Goal: Task Accomplishment & Management: Use online tool/utility

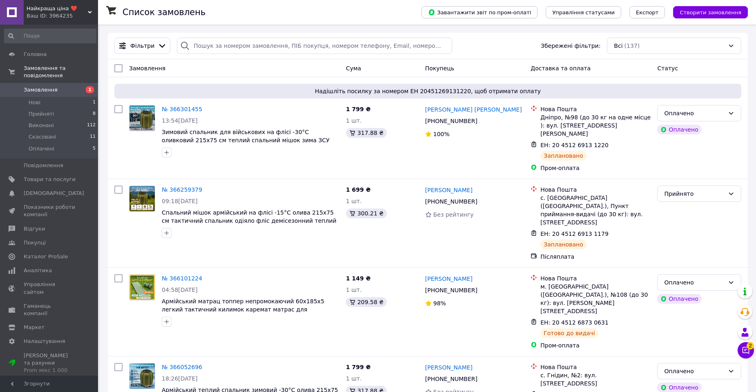
click at [58, 176] on span "Товари та послуги" at bounding box center [50, 179] width 52 height 7
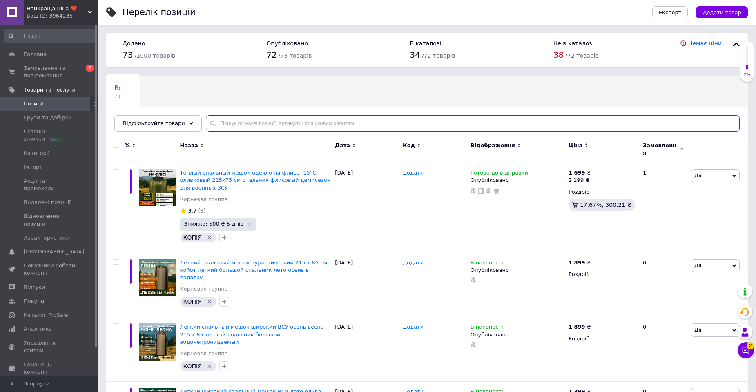
click at [257, 123] on input "text" at bounding box center [473, 123] width 534 height 16
paste input "СП003"
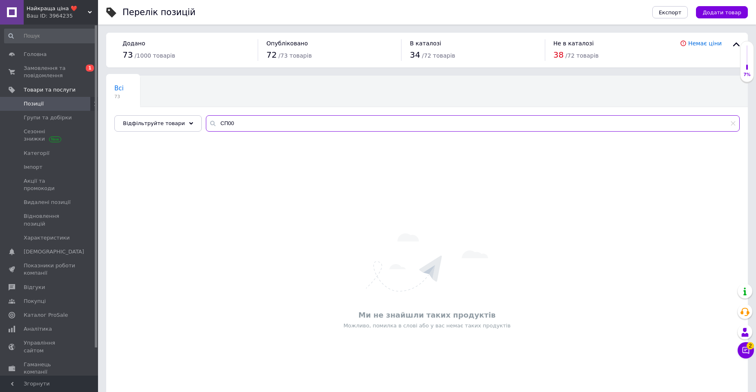
type input "СП00"
drag, startPoint x: 241, startPoint y: 124, endPoint x: 201, endPoint y: 122, distance: 39.3
click at [206, 122] on div "СП00" at bounding box center [473, 123] width 534 height 16
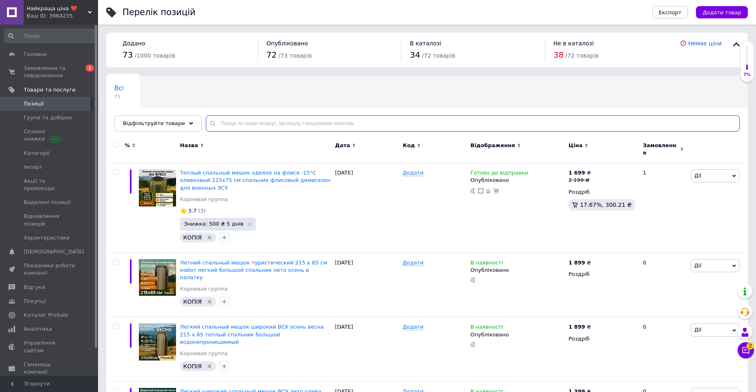
click at [216, 123] on input "text" at bounding box center [473, 123] width 534 height 16
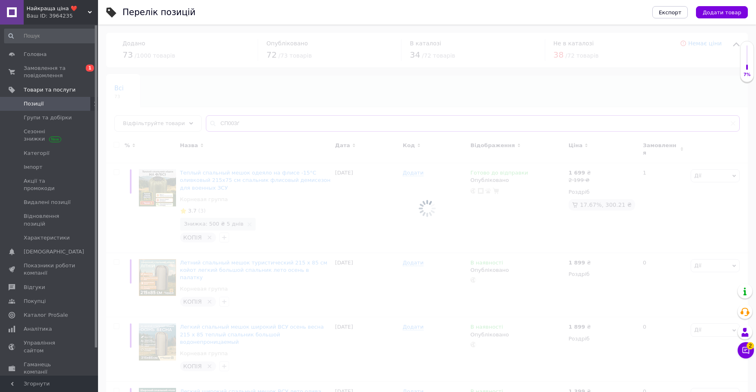
type input "СП003"
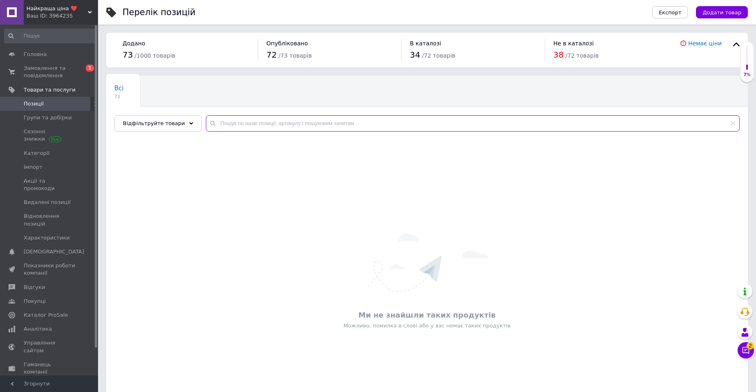
drag, startPoint x: 231, startPoint y: 123, endPoint x: 198, endPoint y: 123, distance: 33.1
click at [206, 123] on input "text" at bounding box center [473, 123] width 534 height 16
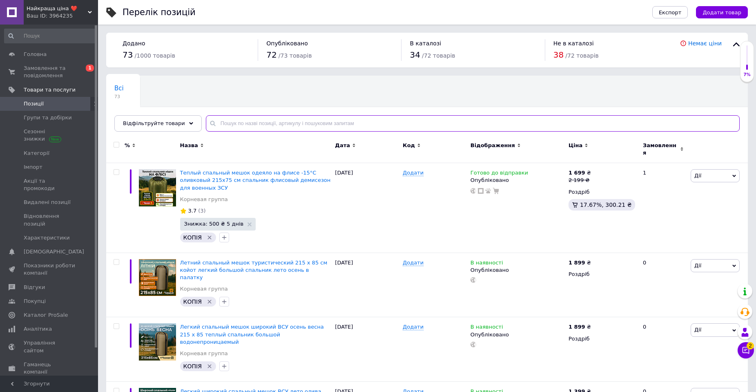
click at [217, 123] on input "text" at bounding box center [473, 123] width 534 height 16
type input "СП003"
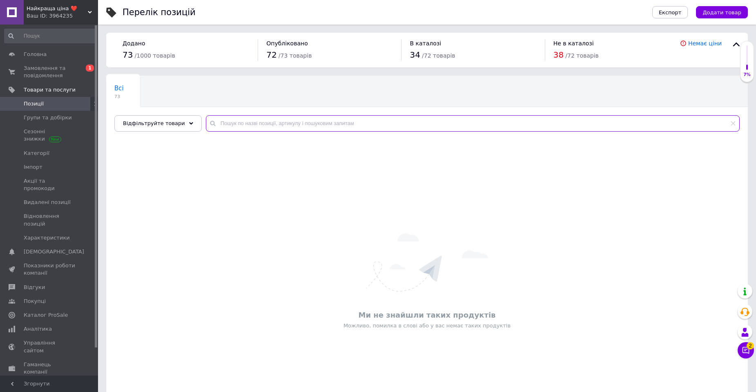
drag, startPoint x: 230, startPoint y: 123, endPoint x: 199, endPoint y: 122, distance: 31.1
click at [206, 122] on input "text" at bounding box center [473, 123] width 534 height 16
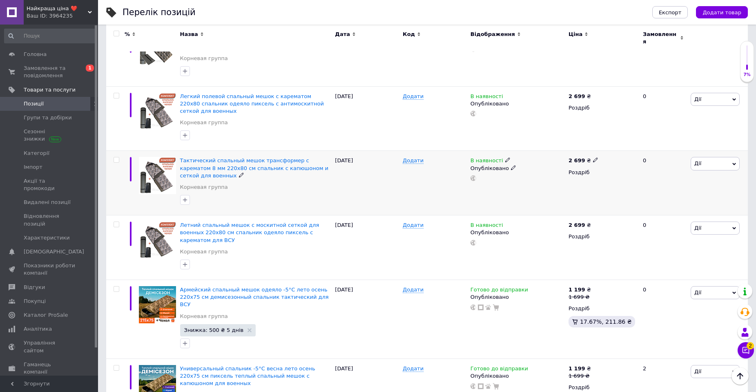
scroll to position [2550, 0]
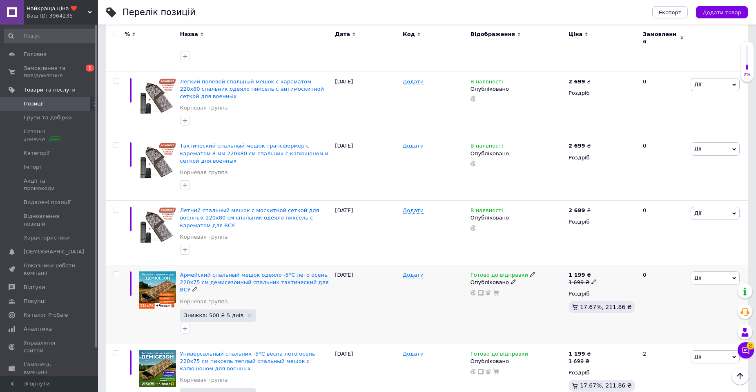
click at [586, 279] on div "1 699 ₴" at bounding box center [583, 282] width 28 height 7
click at [592, 279] on icon at bounding box center [594, 281] width 5 height 5
click at [612, 261] on input "1699" at bounding box center [632, 269] width 62 height 16
type input "1999"
click at [592, 358] on icon at bounding box center [594, 360] width 5 height 5
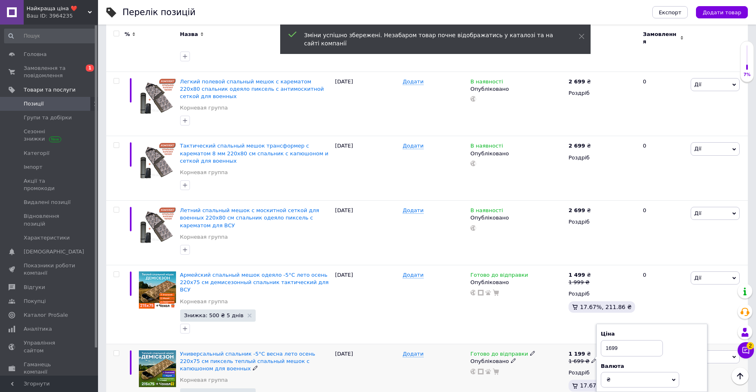
click at [611, 340] on input "1699" at bounding box center [632, 348] width 62 height 16
type input "1999"
drag, startPoint x: 609, startPoint y: 243, endPoint x: 613, endPoint y: 244, distance: 4.4
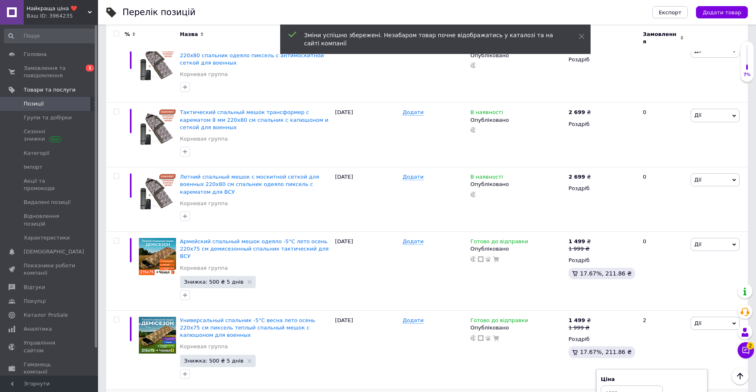
scroll to position [2599, 0]
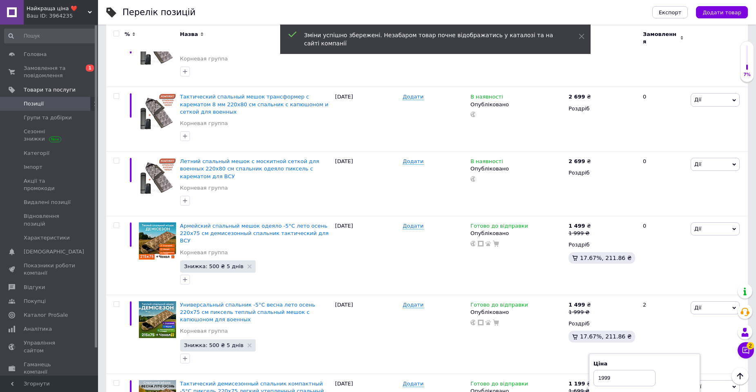
type input "1999"
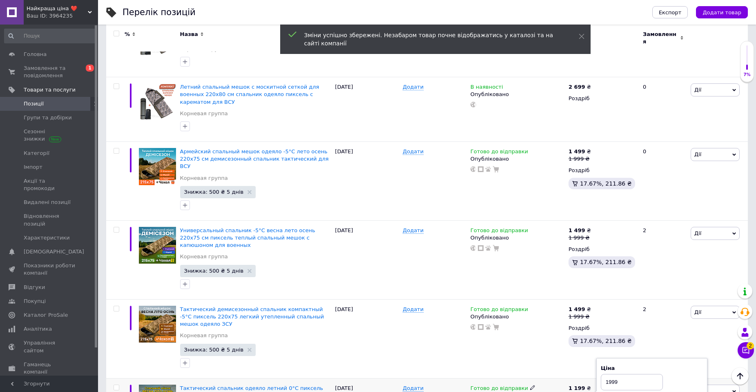
scroll to position [2697, 0]
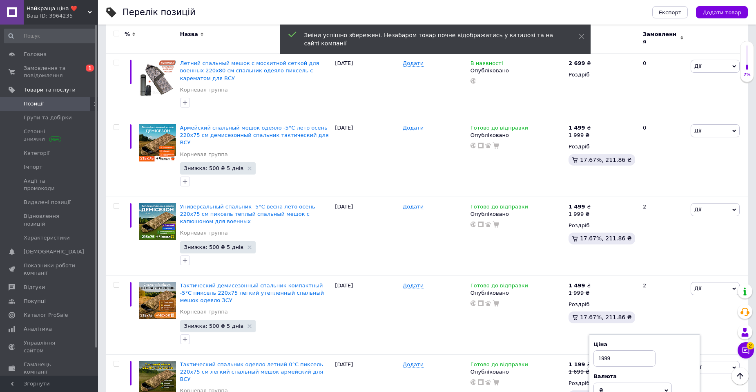
type input "1999"
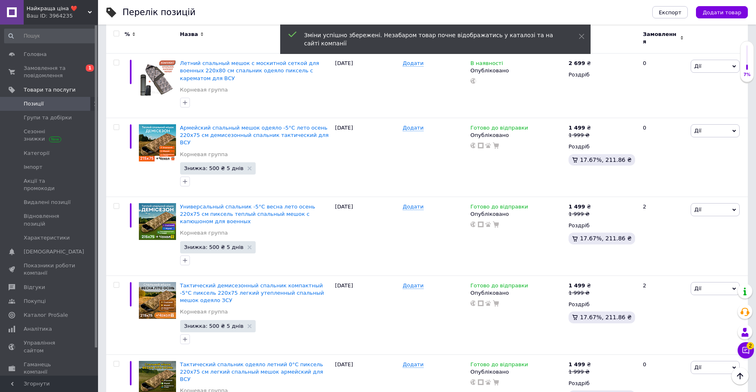
type input "1999"
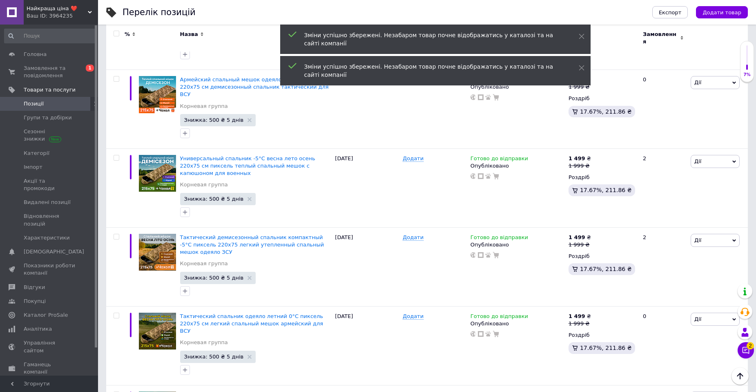
scroll to position [2795, 0]
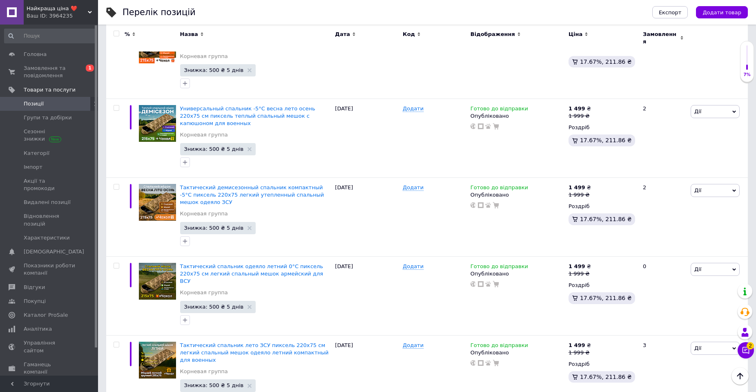
type input "1999"
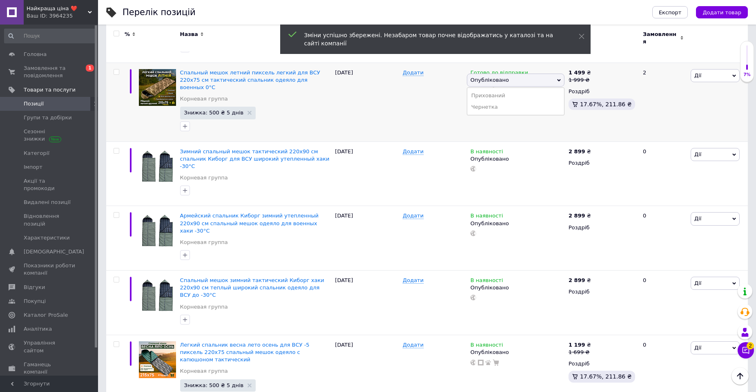
scroll to position [3187, 0]
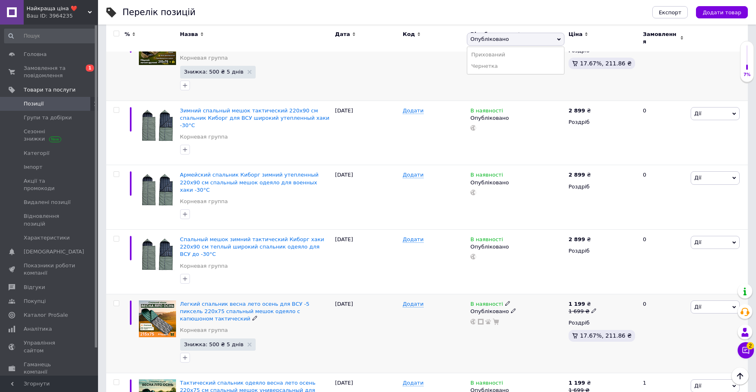
click at [592, 308] on icon at bounding box center [594, 310] width 5 height 5
click at [611, 290] on input "1699" at bounding box center [632, 298] width 62 height 16
type input "1999"
click at [592, 387] on use at bounding box center [594, 389] width 4 height 4
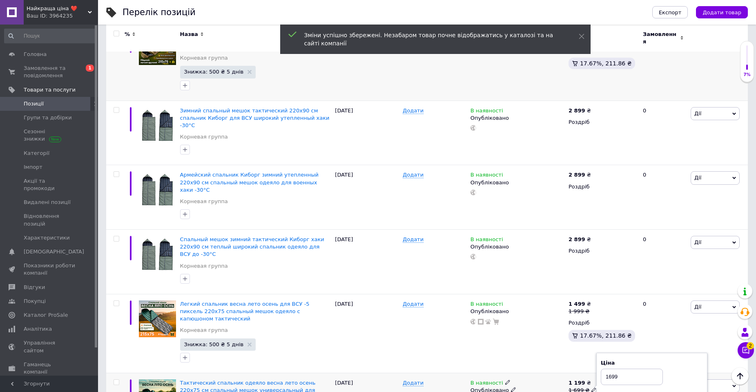
click at [610, 369] on input "1699" at bounding box center [632, 377] width 62 height 16
type input "1999"
drag, startPoint x: 608, startPoint y: 213, endPoint x: 612, endPoint y: 216, distance: 4.6
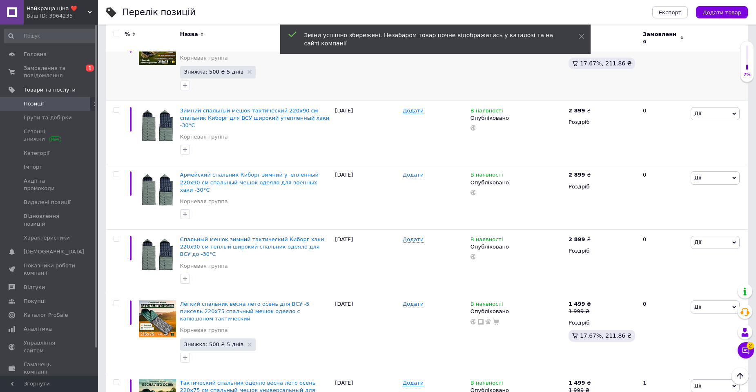
type input "1999"
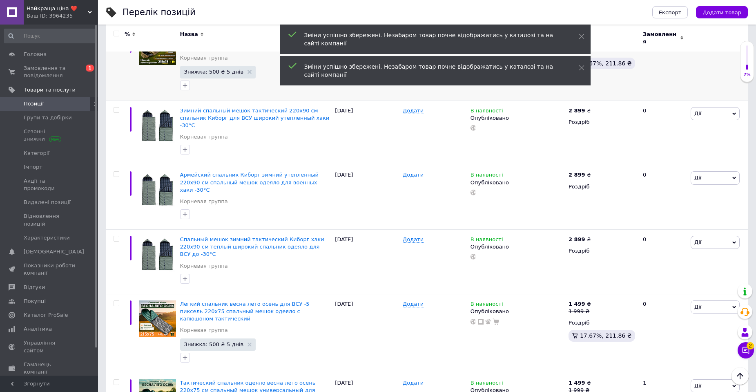
type input "1999"
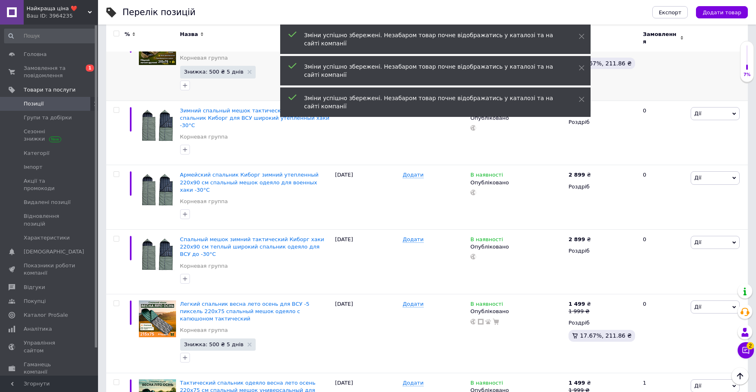
scroll to position [3285, 0]
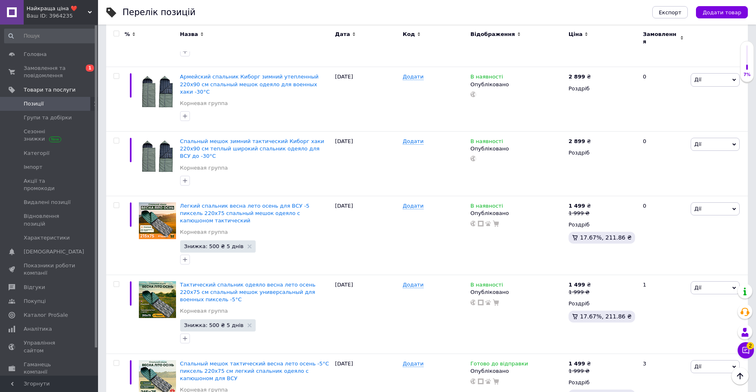
type input "1999"
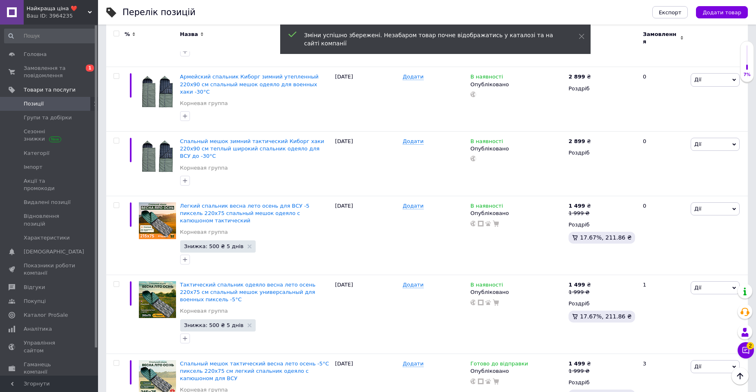
type input "1999"
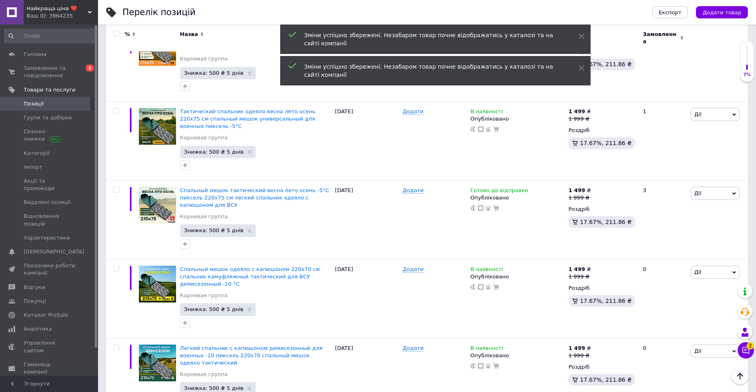
scroll to position [3481, 0]
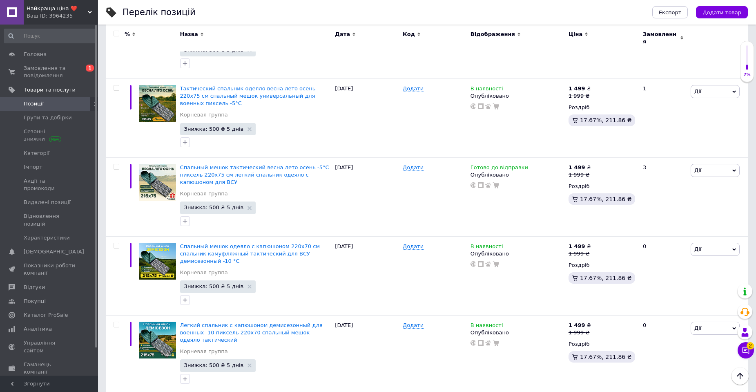
type input "1999"
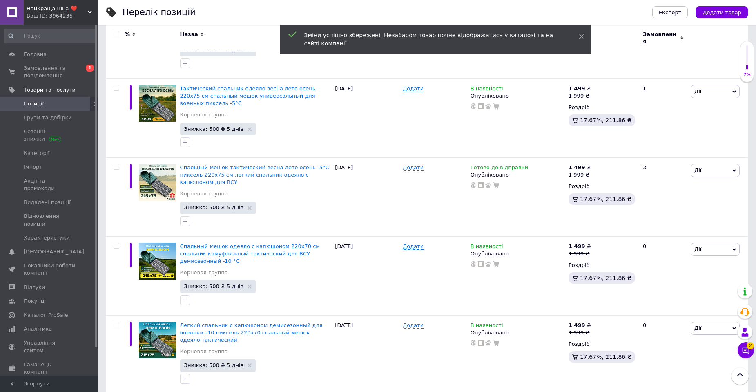
type input "1999"
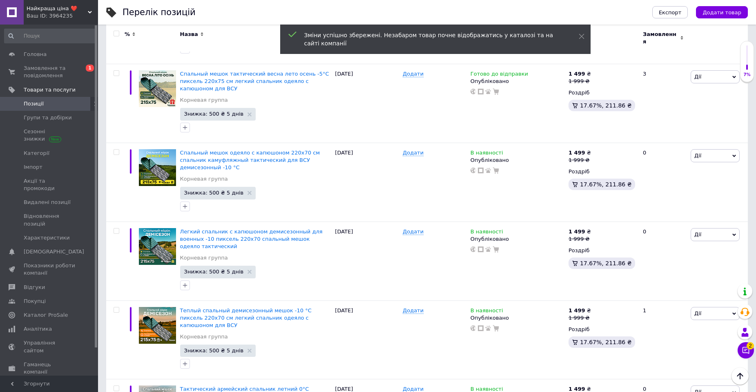
scroll to position [3579, 0]
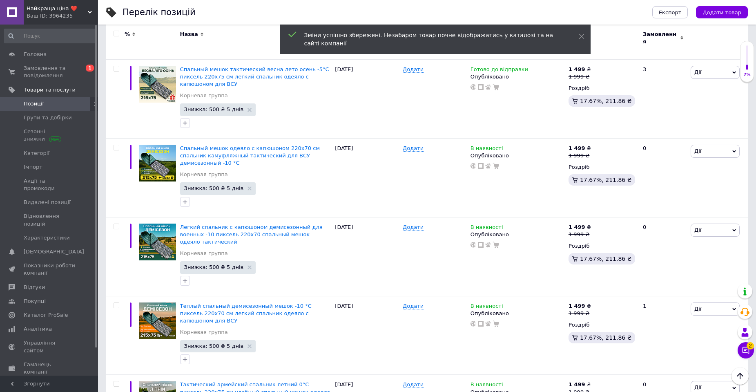
type input "1999"
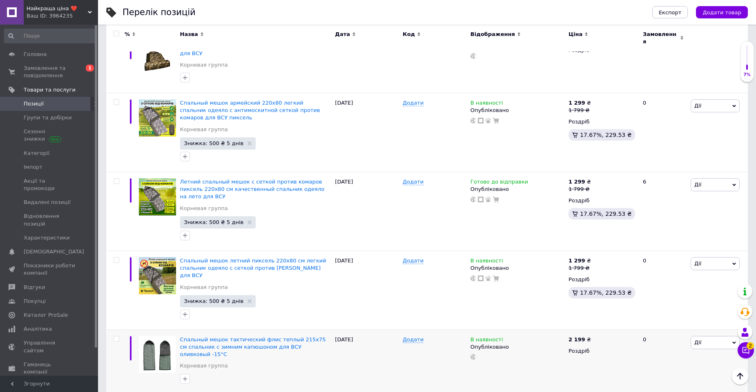
scroll to position [4689, 0]
